Goal: Information Seeking & Learning: Understand process/instructions

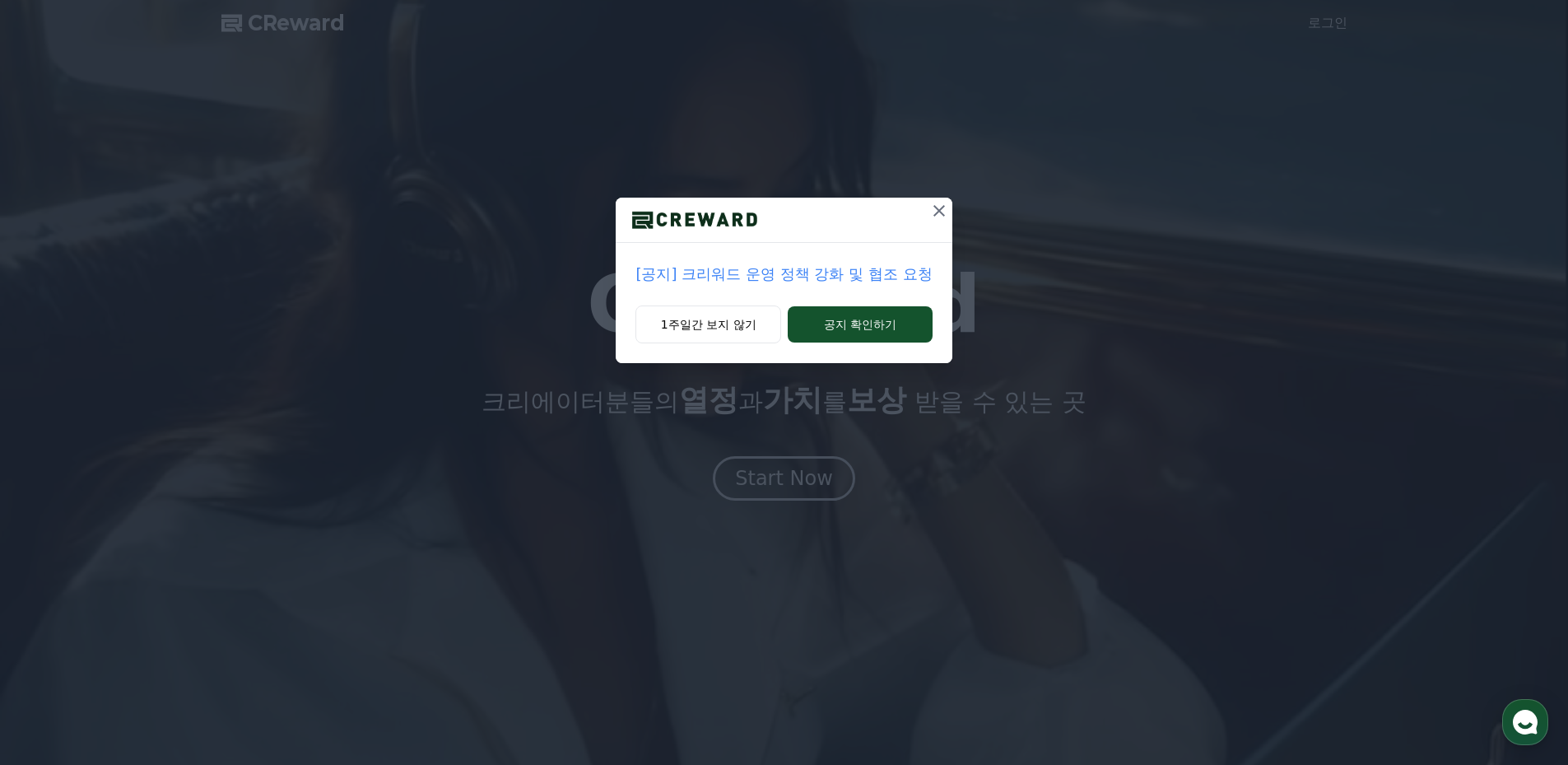
click at [943, 204] on icon at bounding box center [939, 211] width 20 height 20
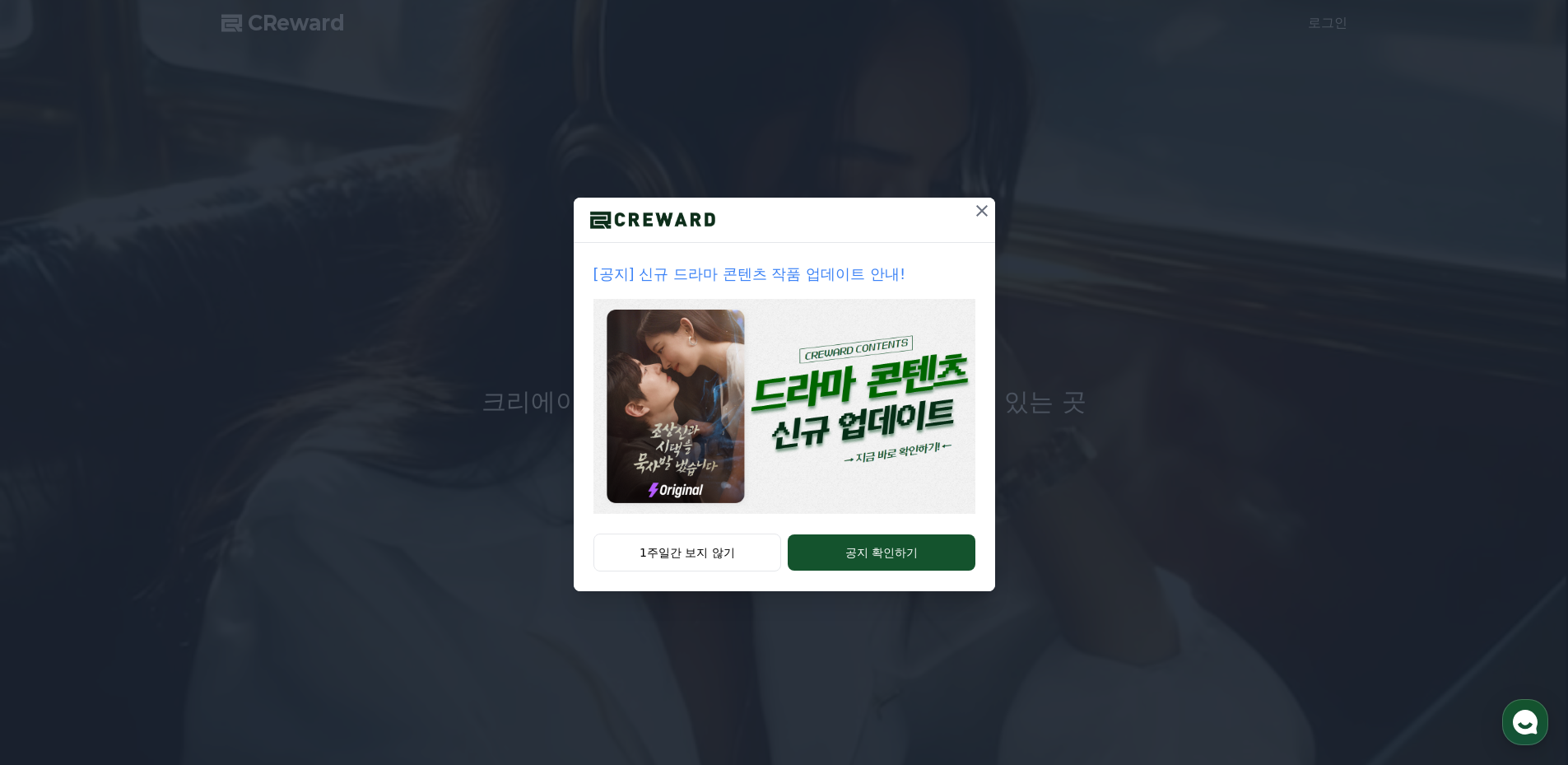
click at [982, 208] on icon at bounding box center [982, 211] width 20 height 20
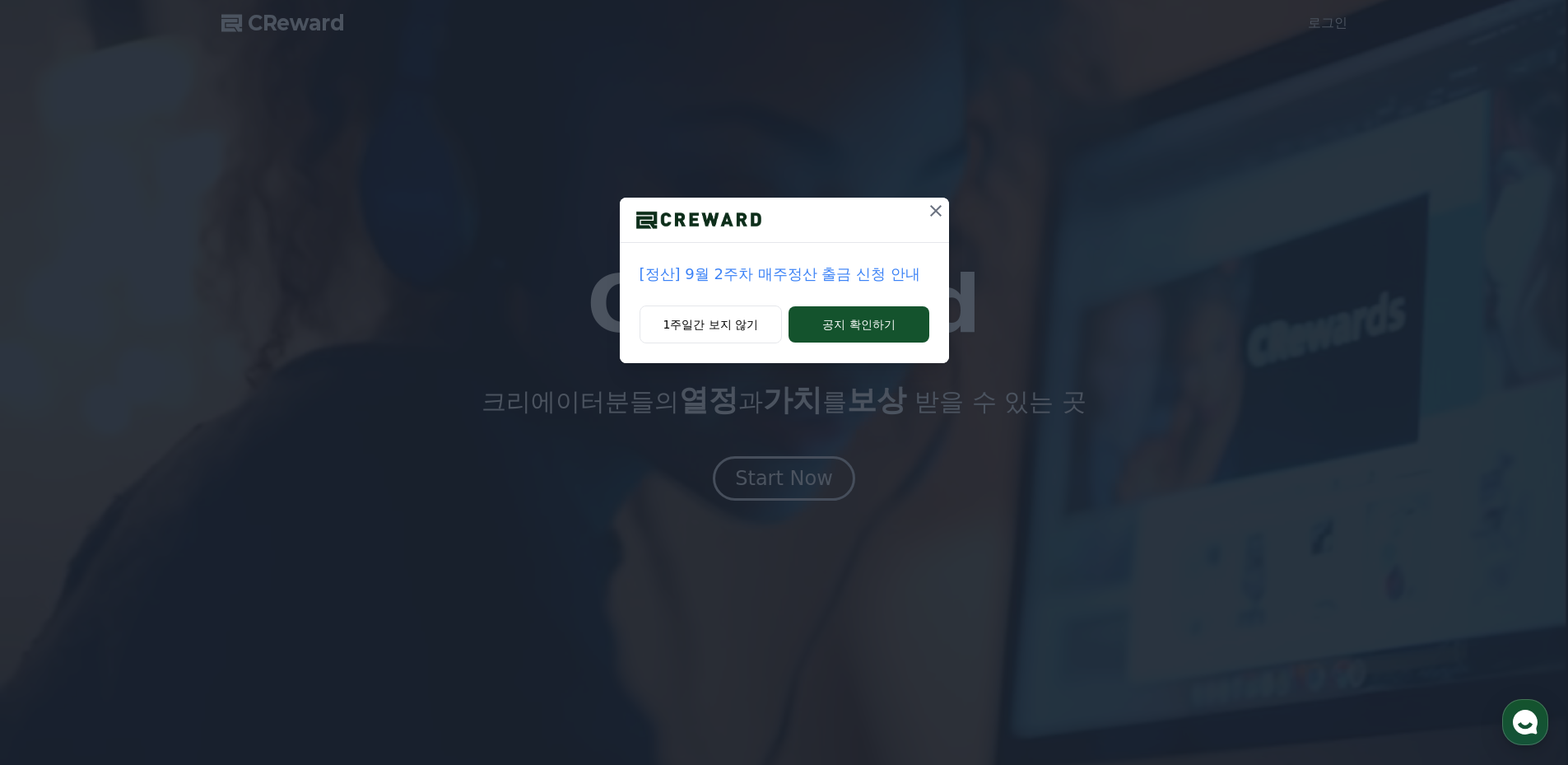
click at [933, 210] on icon at bounding box center [936, 211] width 20 height 20
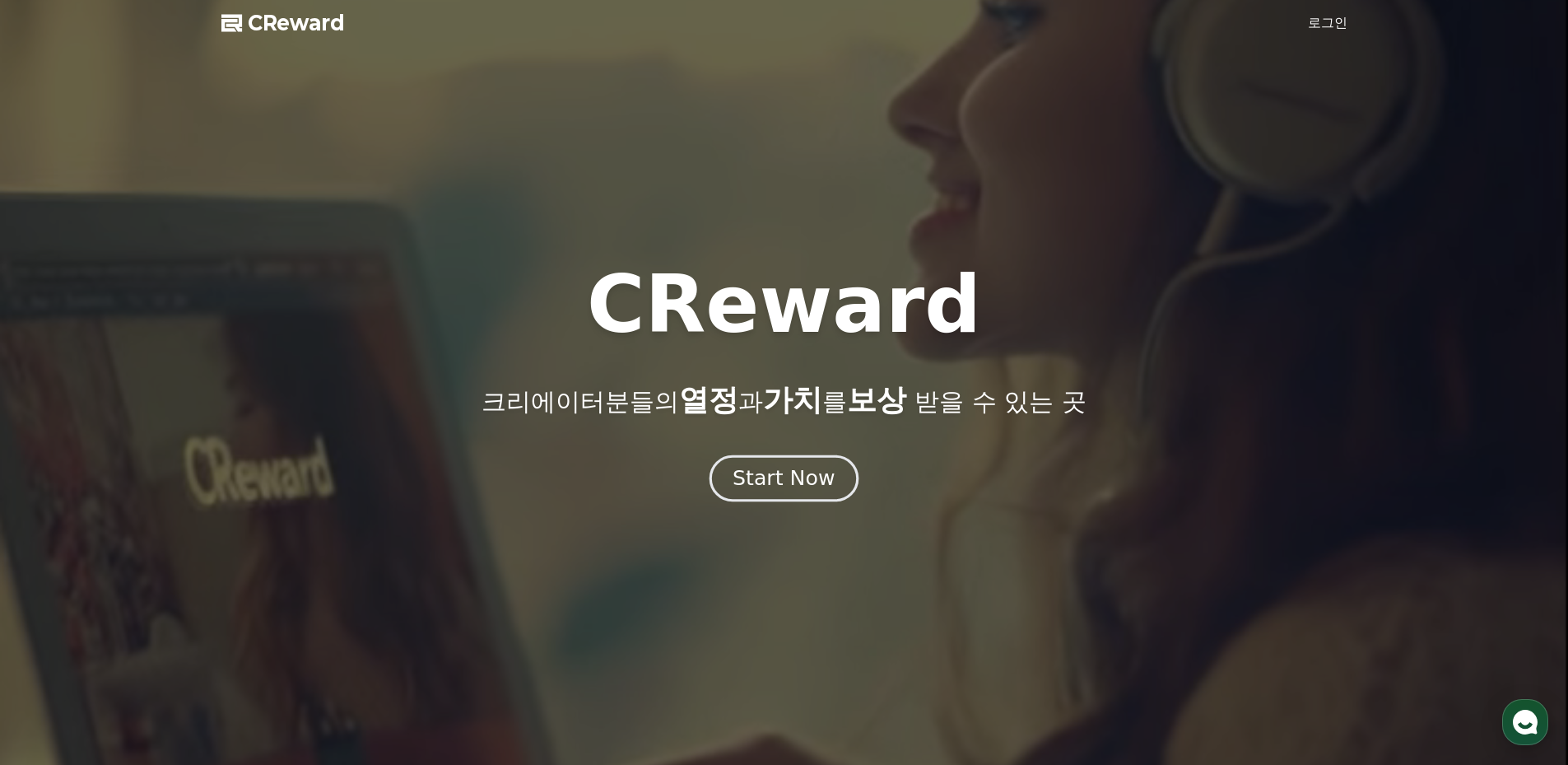
click at [813, 478] on div "Start Now" at bounding box center [783, 478] width 102 height 28
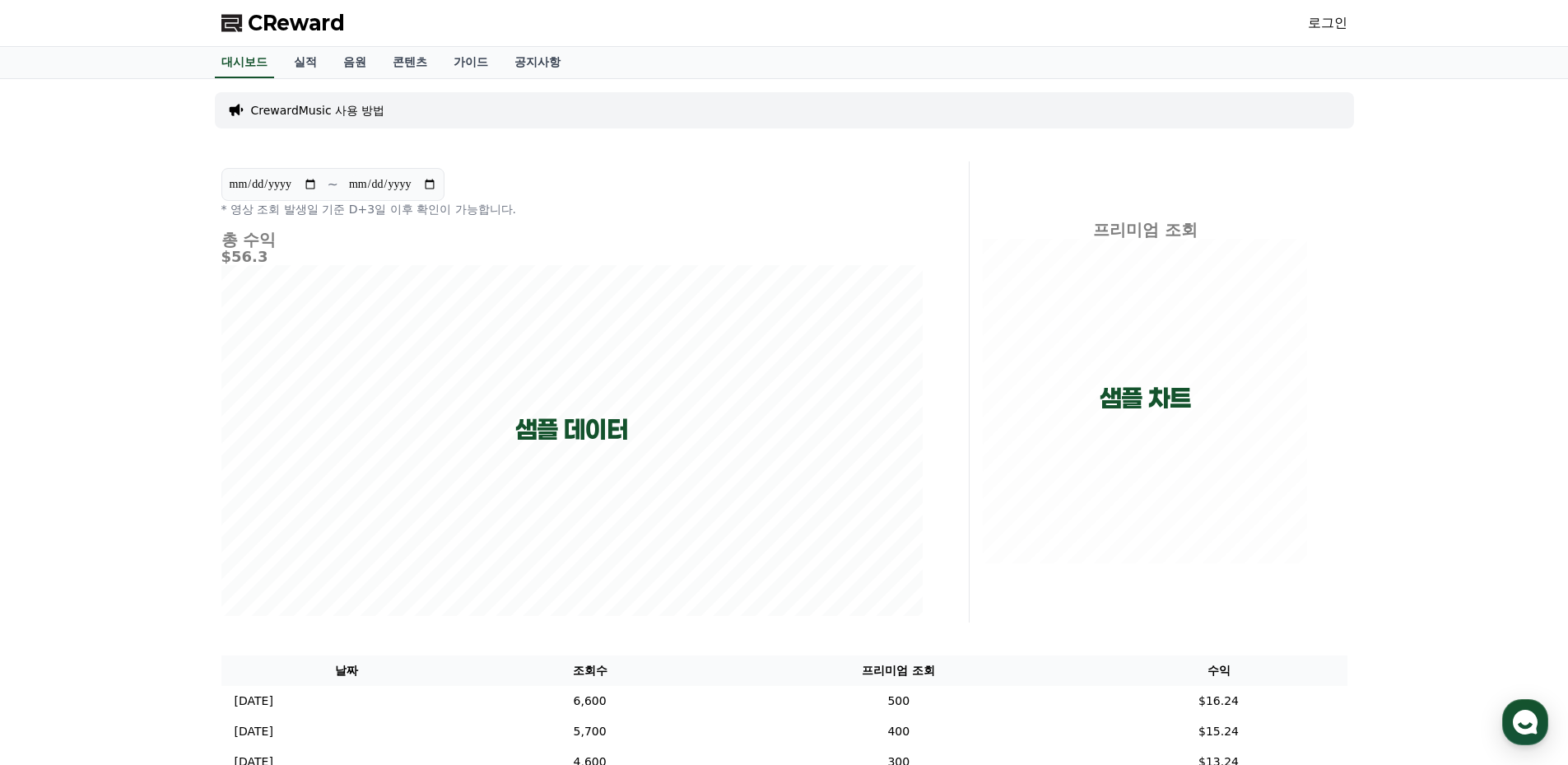
click at [1334, 23] on link "로그인" at bounding box center [1328, 23] width 40 height 20
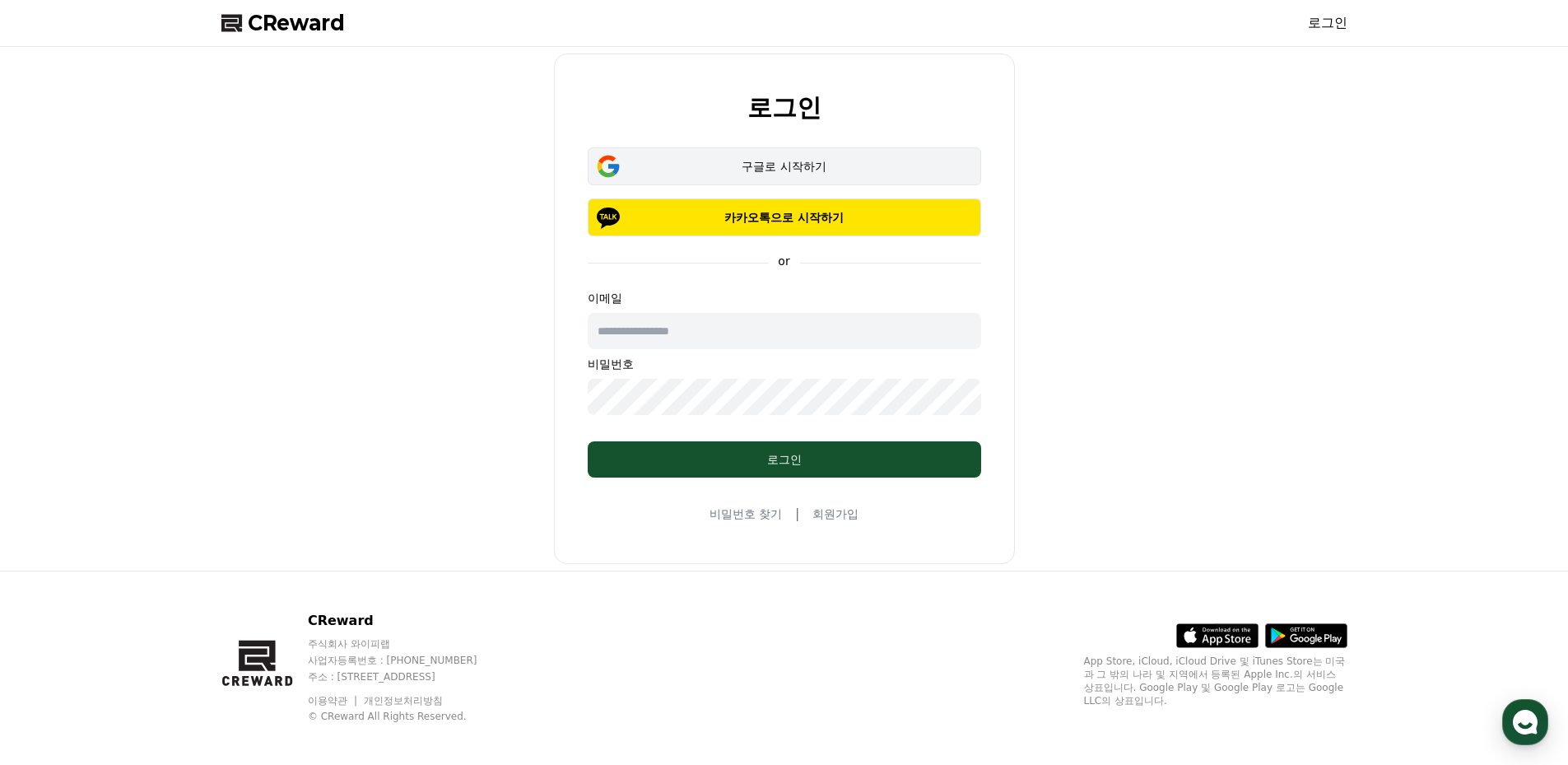
click at [855, 166] on div "구글로 시작하기" at bounding box center [784, 166] width 345 height 17
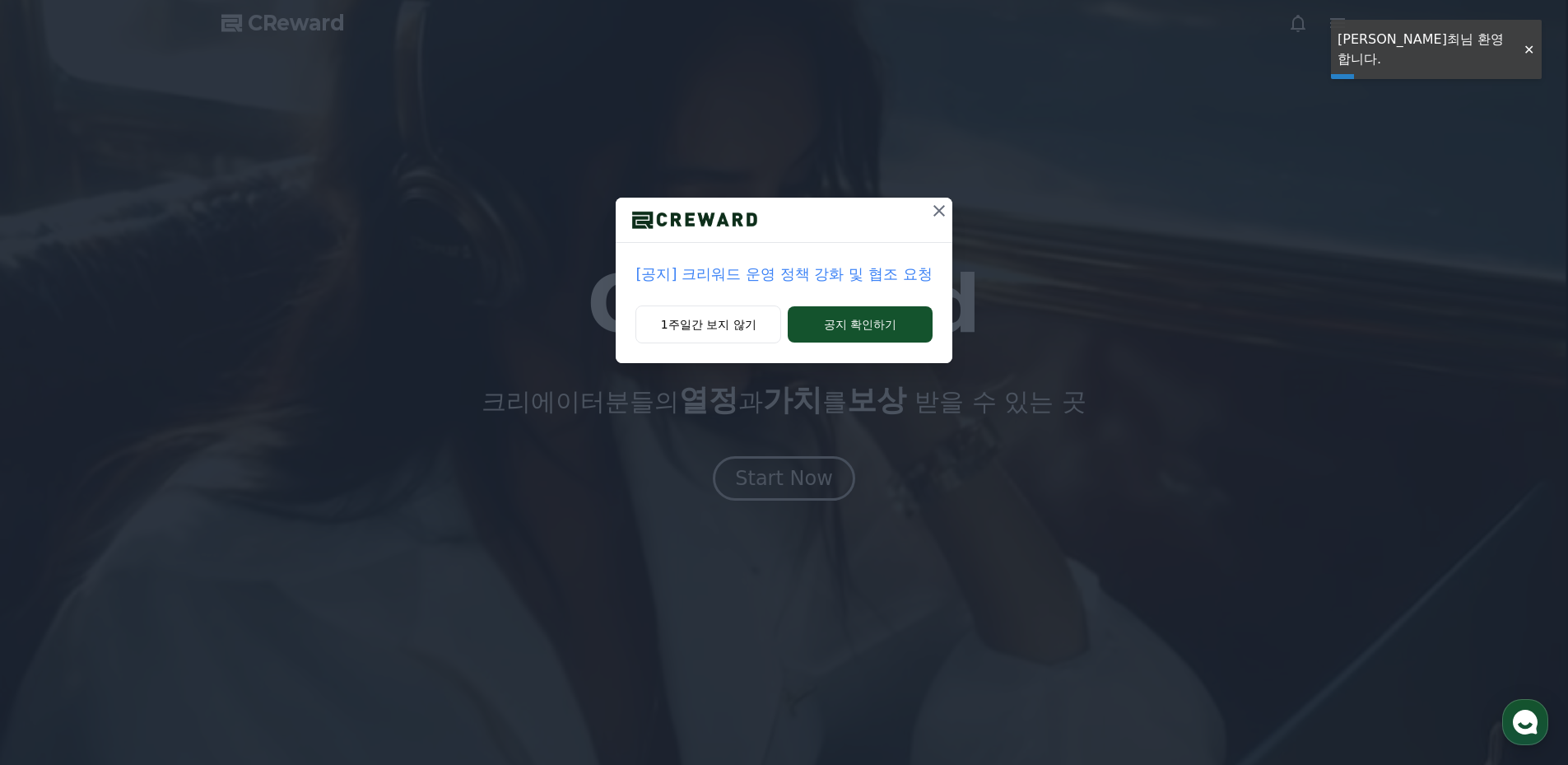
click at [937, 214] on icon at bounding box center [939, 211] width 12 height 12
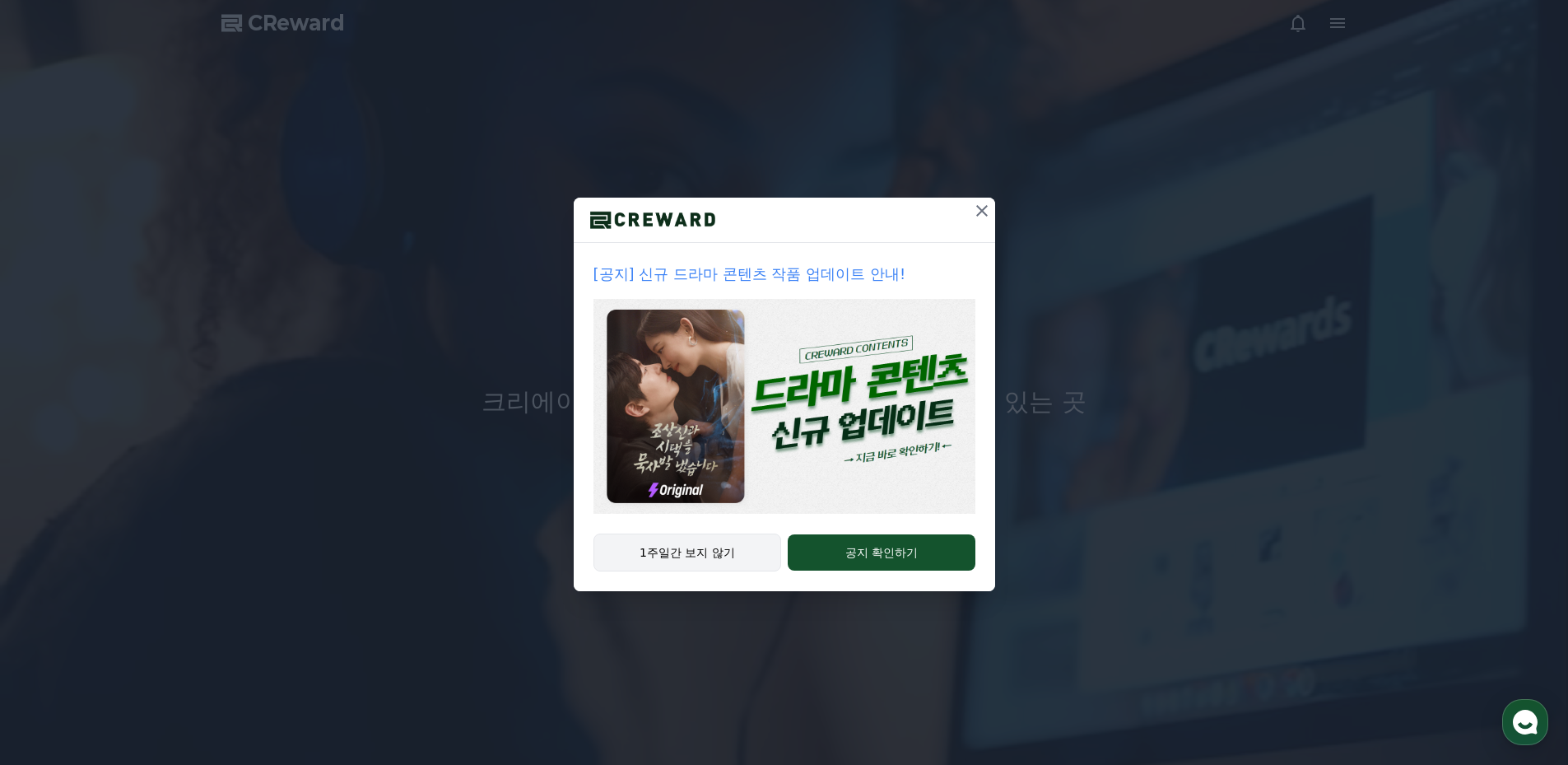
click at [668, 547] on button "1주일간 보지 않기" at bounding box center [688, 552] width 189 height 38
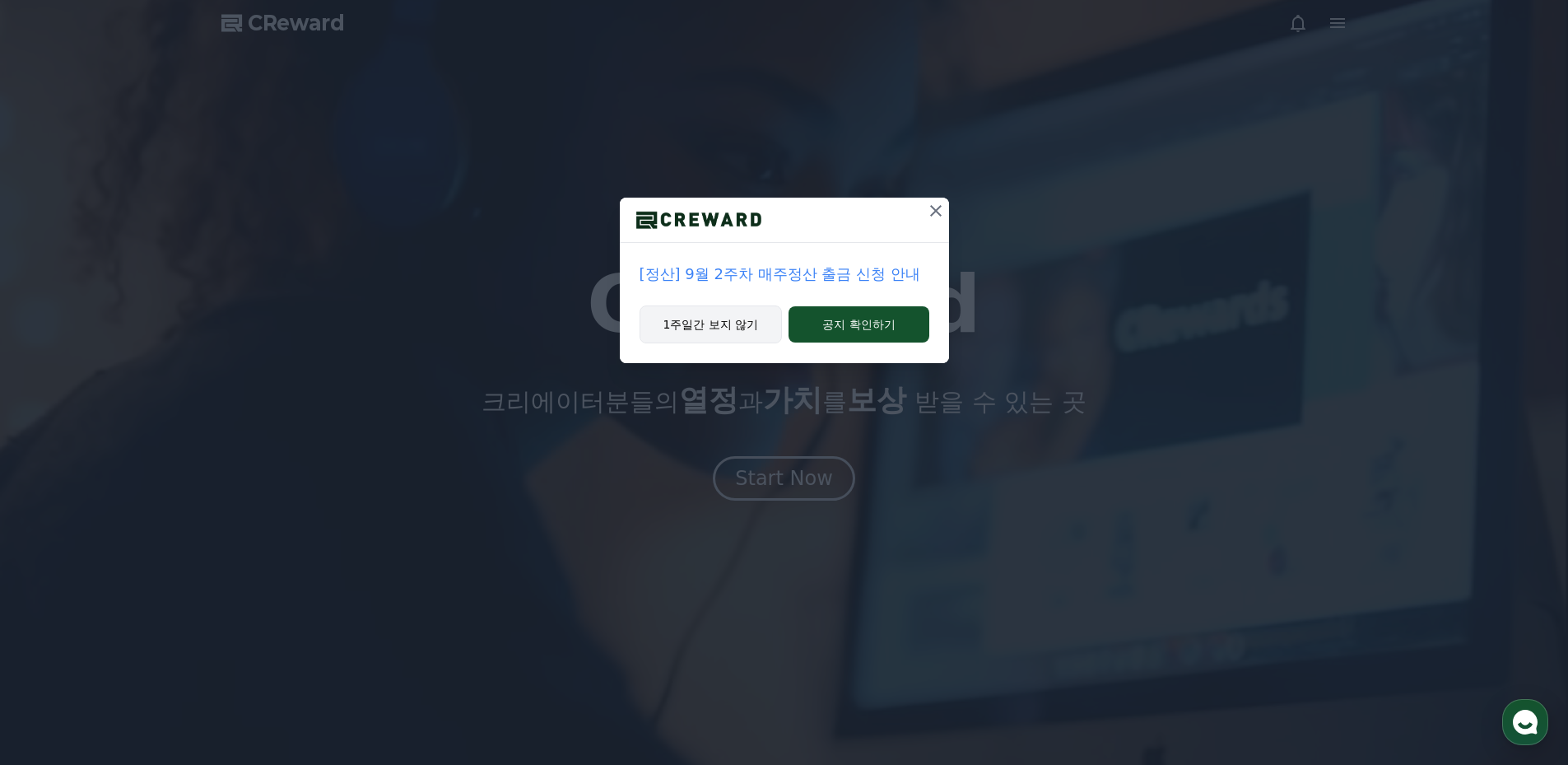
click at [729, 329] on button "1주일간 보지 않기" at bounding box center [711, 325] width 143 height 38
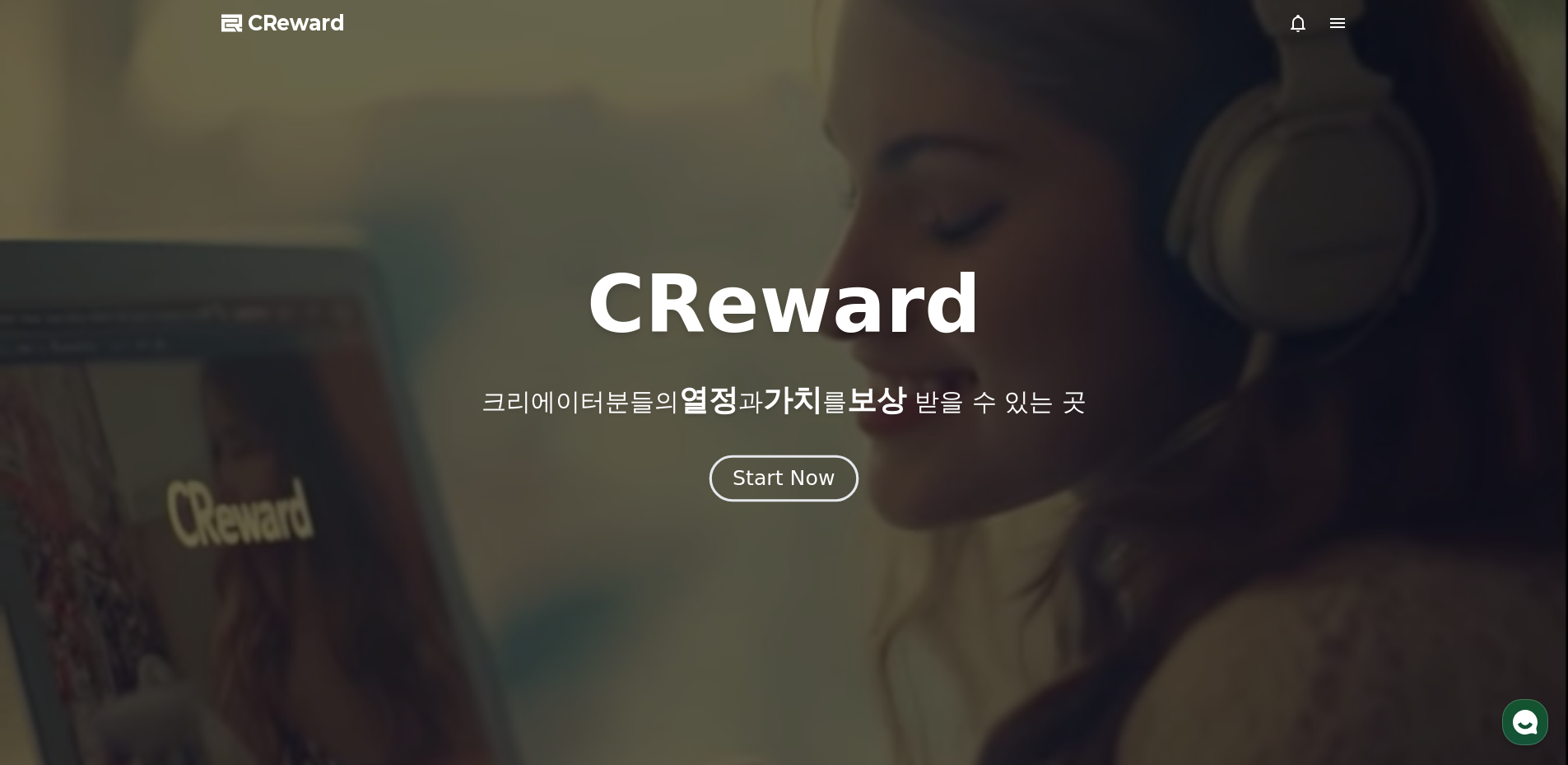
click at [778, 470] on div "Start Now" at bounding box center [783, 478] width 102 height 28
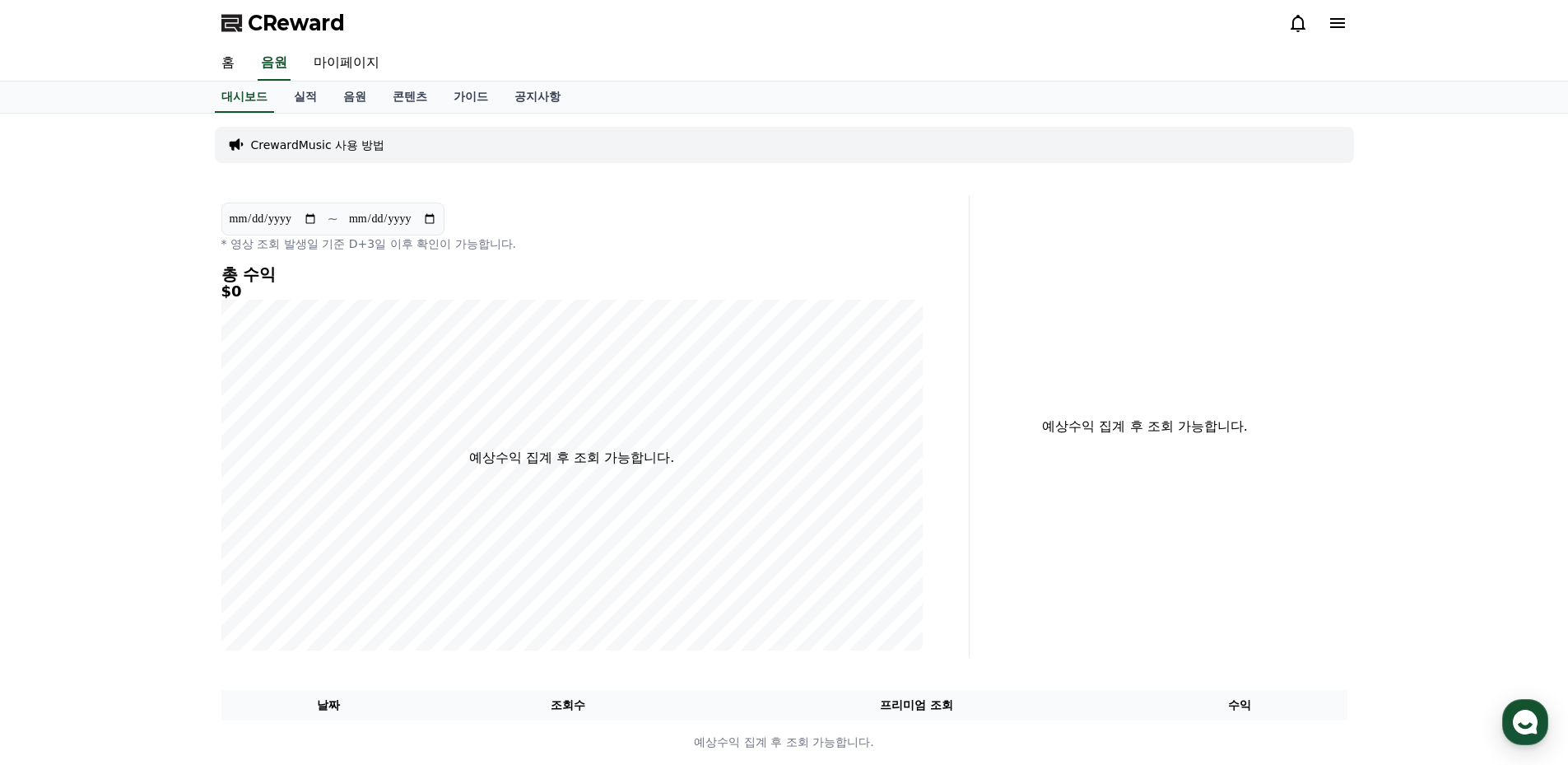
drag, startPoint x: 625, startPoint y: 213, endPoint x: 423, endPoint y: 159, distance: 209.1
click at [622, 213] on div "**********" at bounding box center [572, 227] width 701 height 49
click at [320, 151] on p "CrewardMusic 사용 방법" at bounding box center [318, 145] width 135 height 17
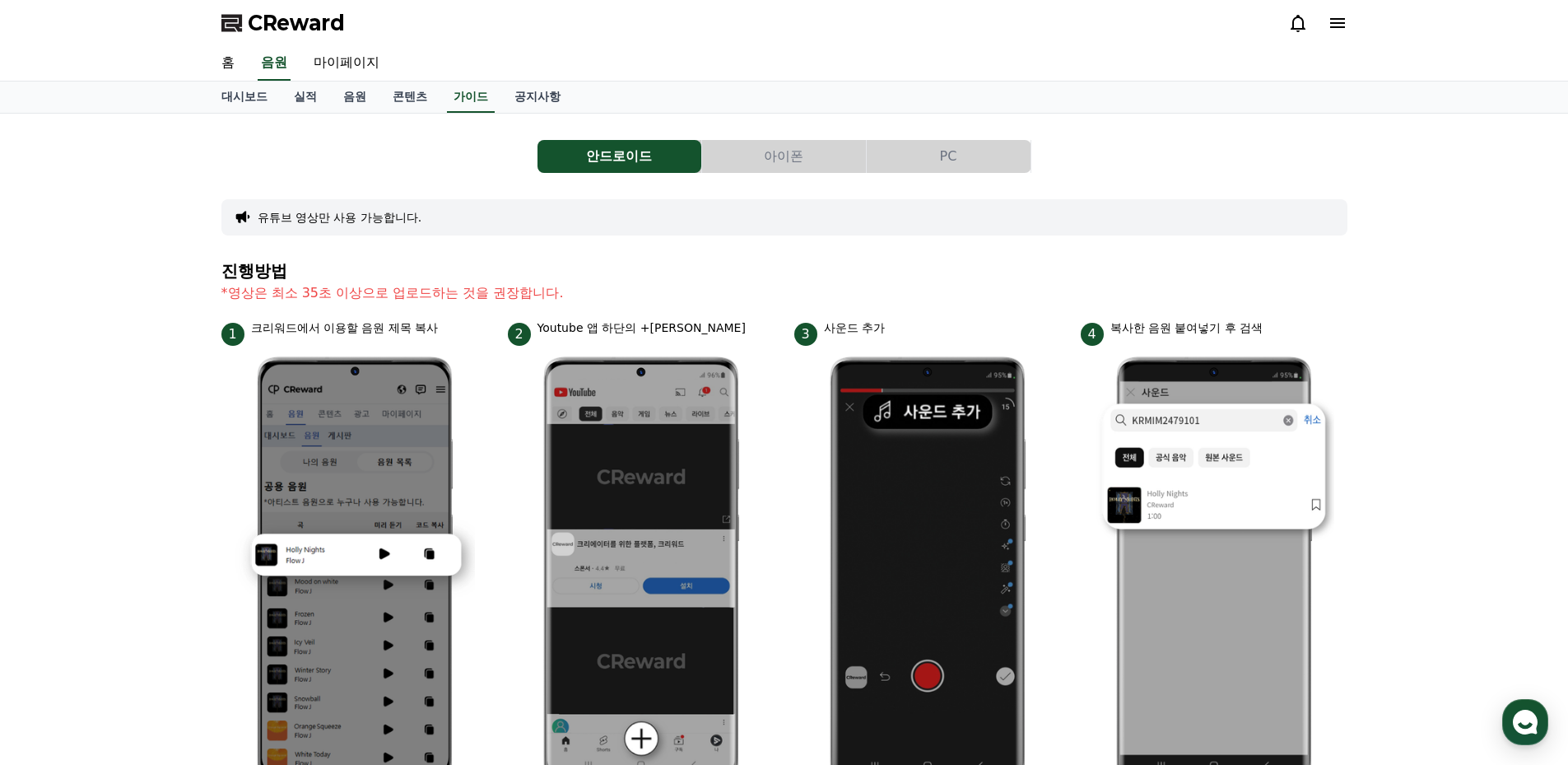
click at [791, 155] on button "아이폰" at bounding box center [783, 156] width 164 height 33
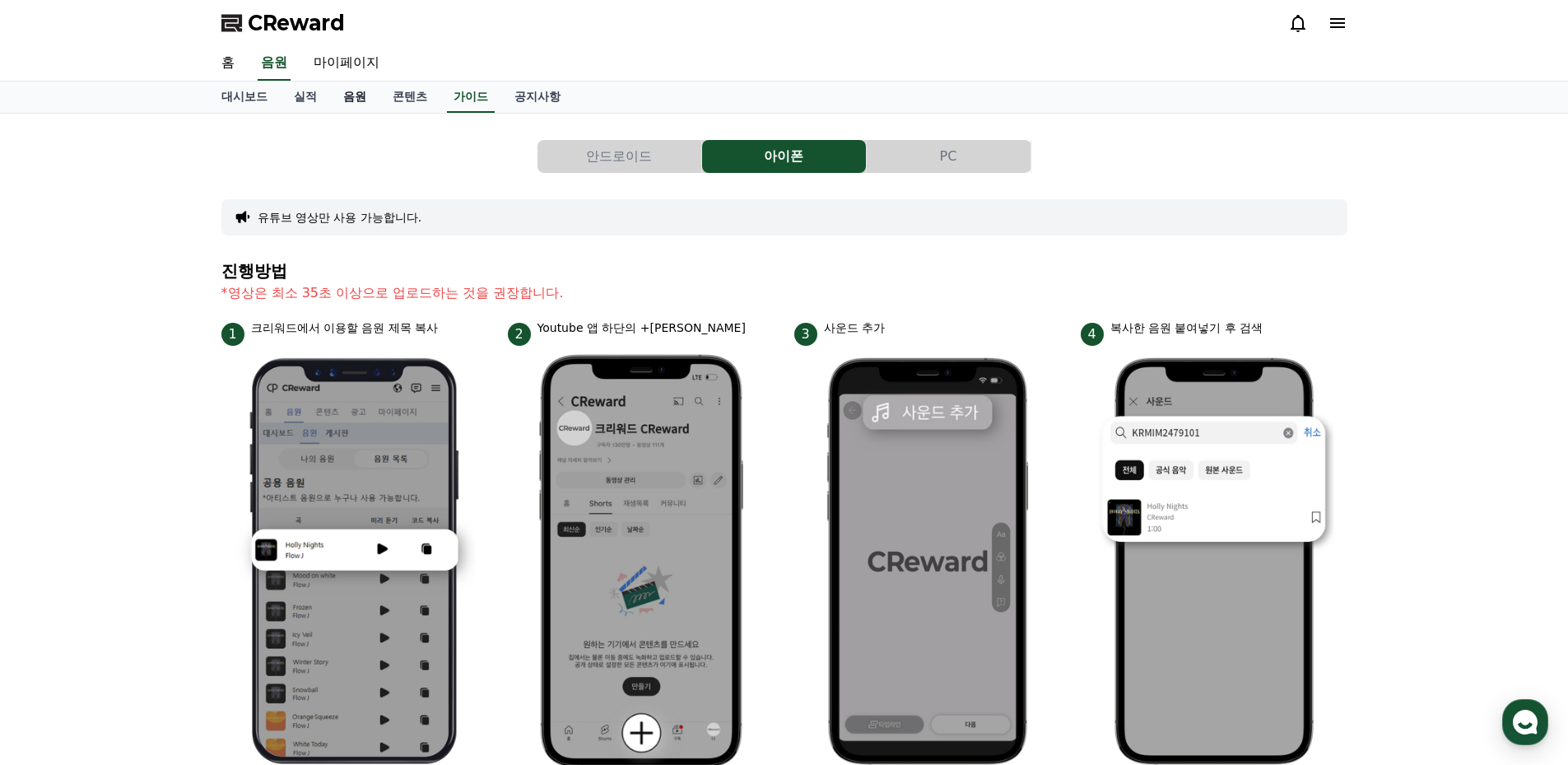
click at [352, 96] on link "음원" at bounding box center [354, 97] width 49 height 32
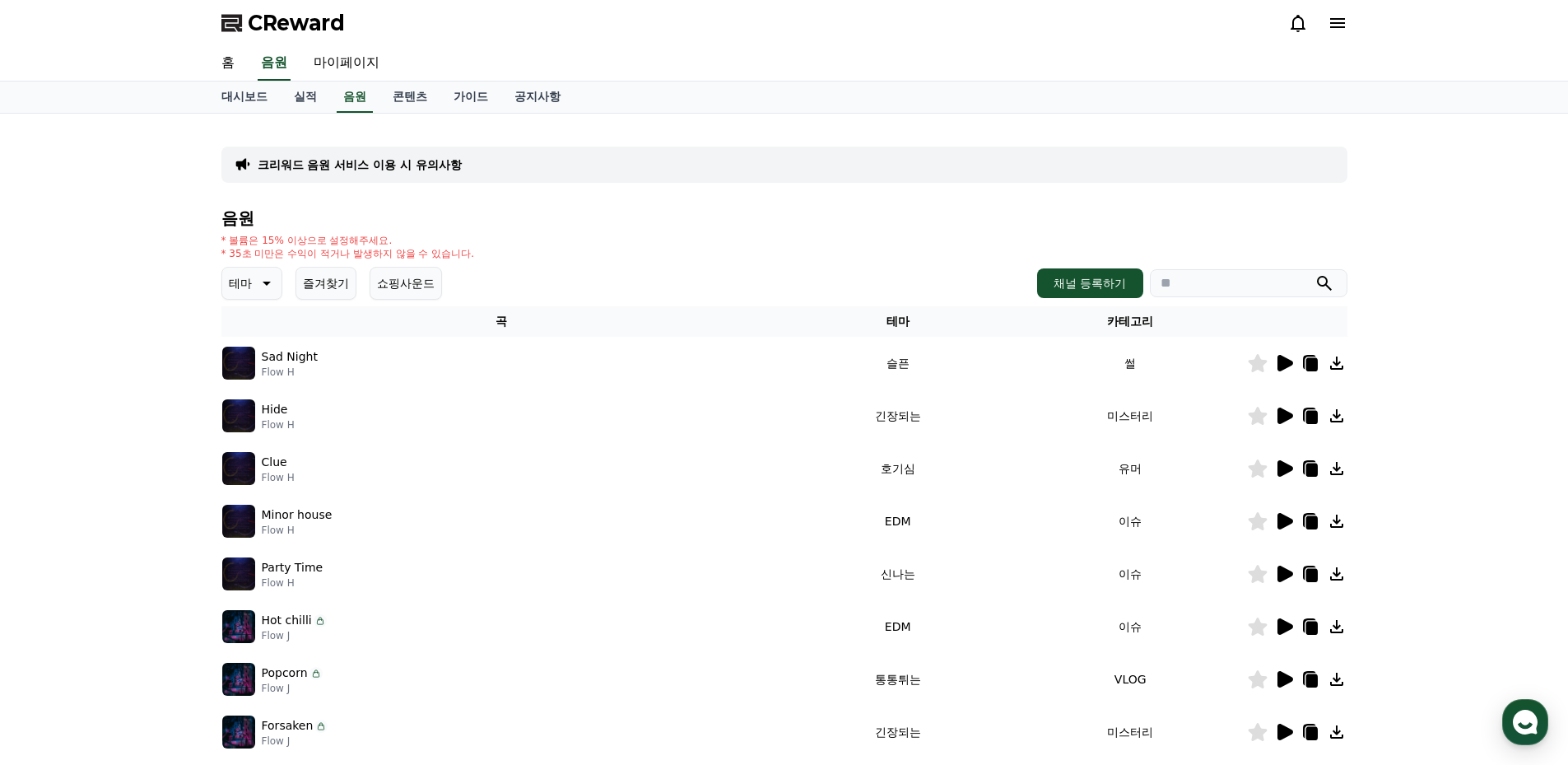
click at [1281, 365] on icon at bounding box center [1285, 363] width 16 height 17
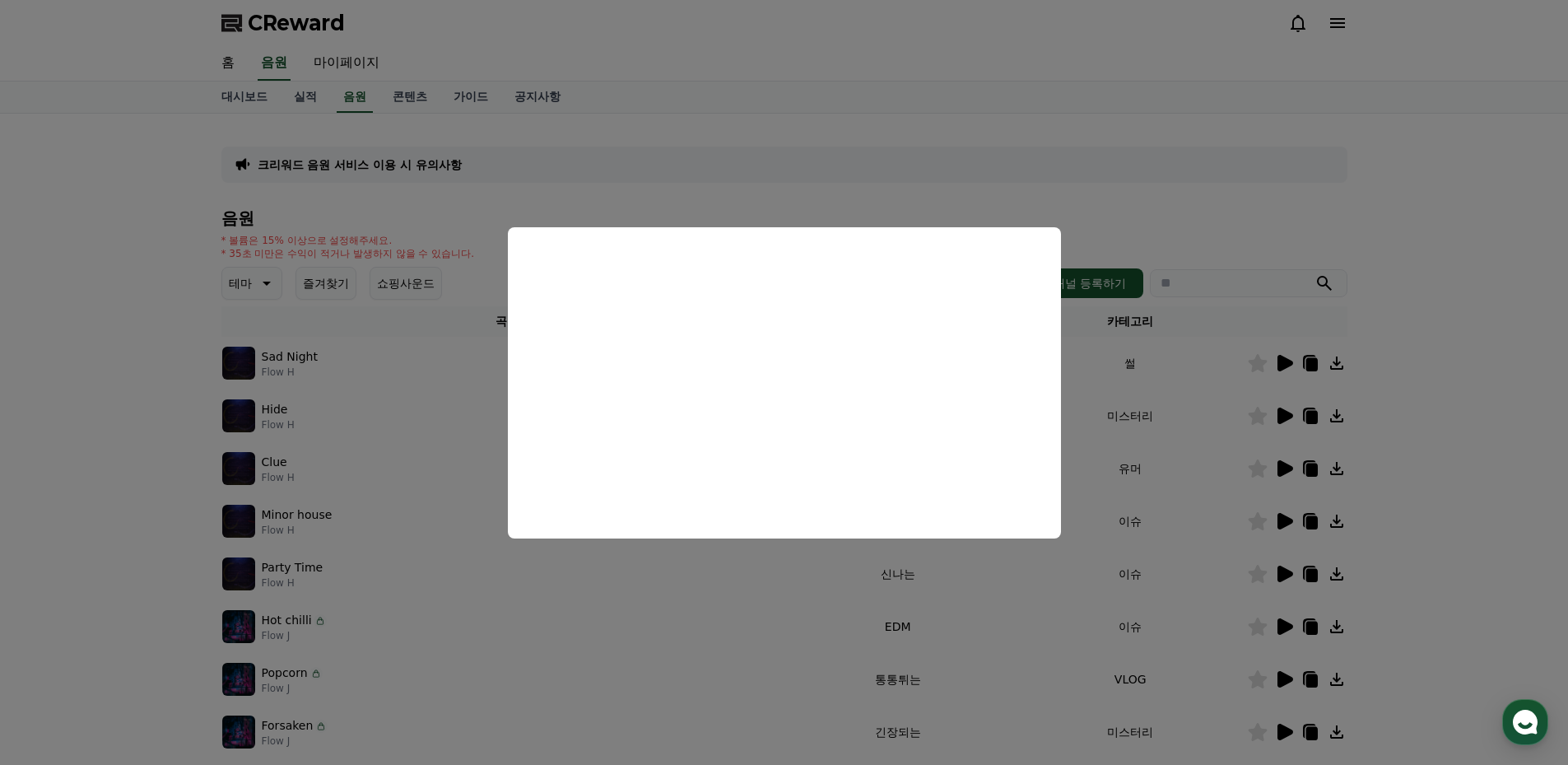
click at [1227, 136] on button "close modal" at bounding box center [784, 382] width 1568 height 765
